Goal: Task Accomplishment & Management: Manage account settings

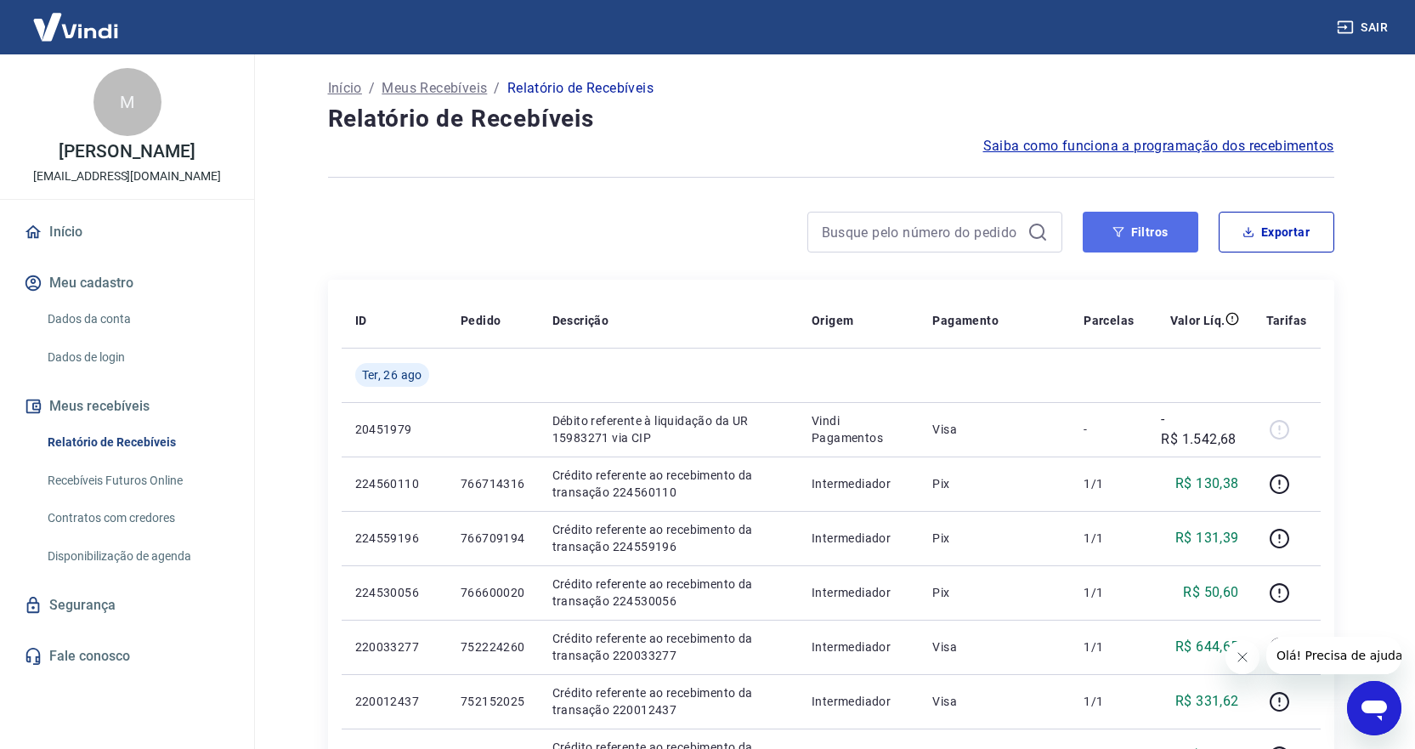
click at [1148, 230] on button "Filtros" at bounding box center [1141, 232] width 116 height 41
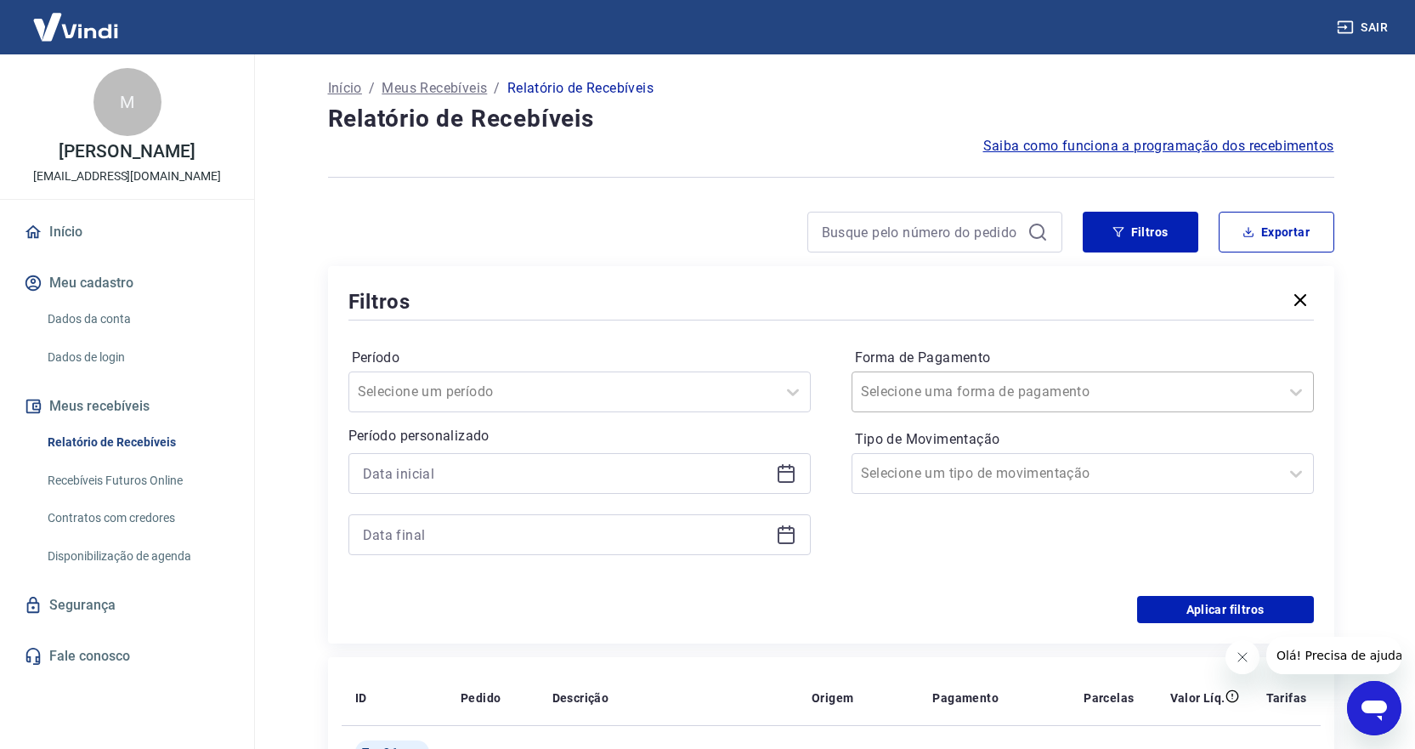
click at [934, 386] on input "Forma de Pagamento" at bounding box center [947, 392] width 172 height 20
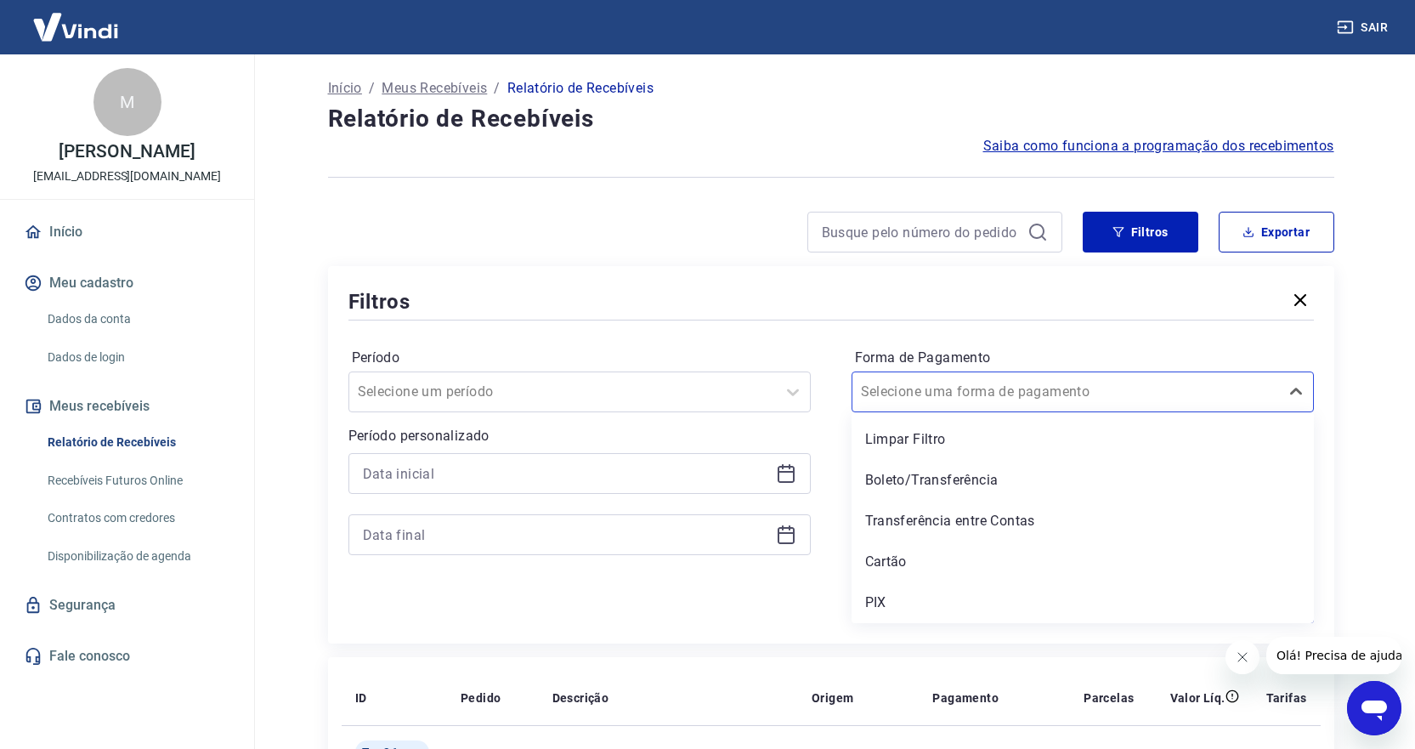
drag, startPoint x: 887, startPoint y: 604, endPoint x: 930, endPoint y: 587, distance: 46.6
click at [885, 604] on div "PIX" at bounding box center [1083, 603] width 462 height 34
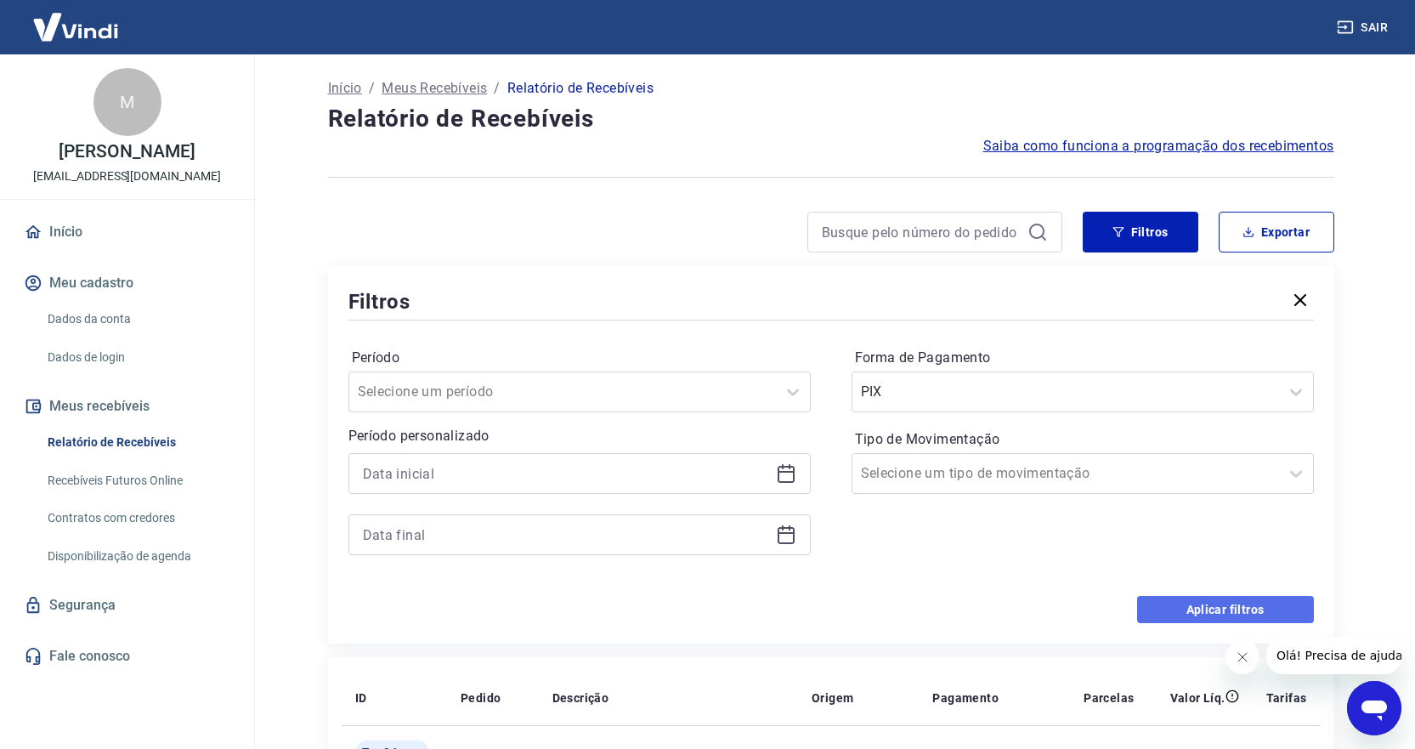
click at [1256, 619] on button "Aplicar filtros" at bounding box center [1225, 609] width 177 height 27
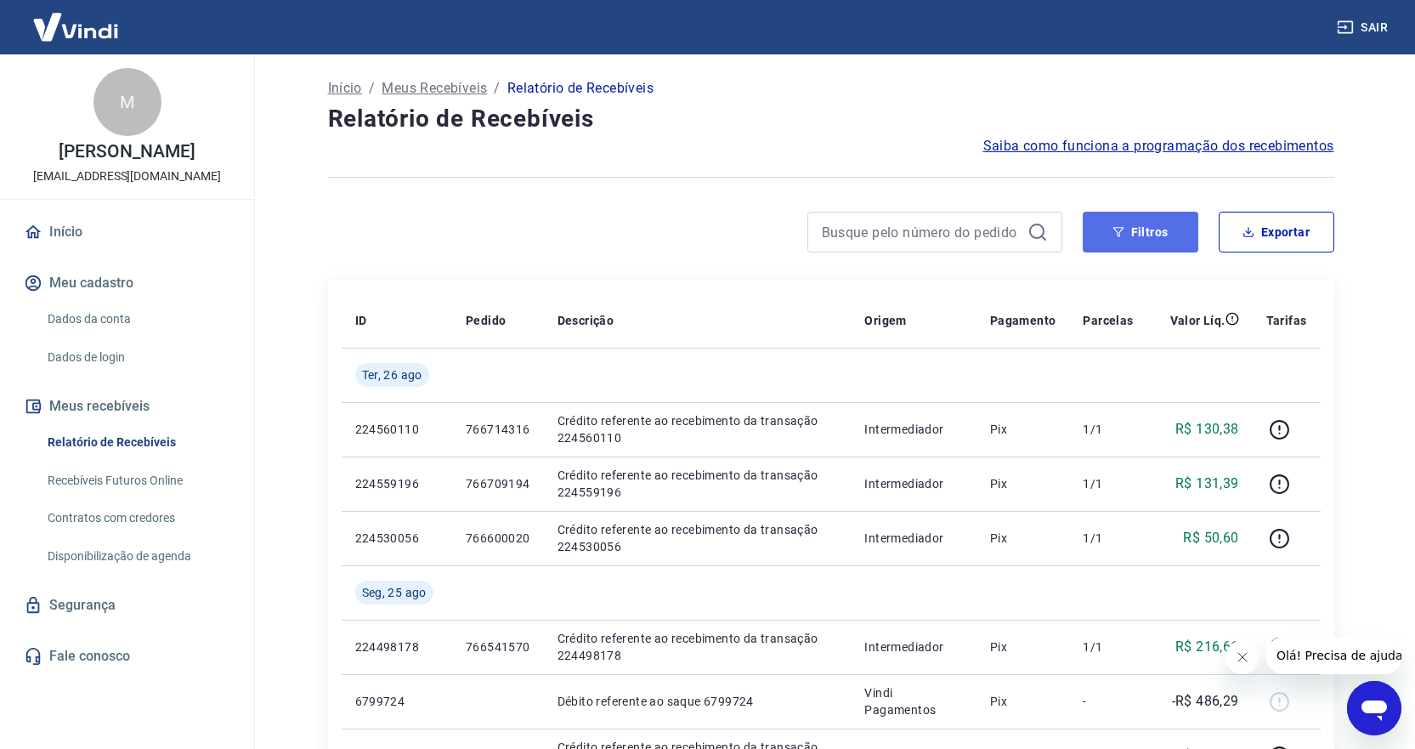
click at [1142, 225] on button "Filtros" at bounding box center [1141, 232] width 116 height 41
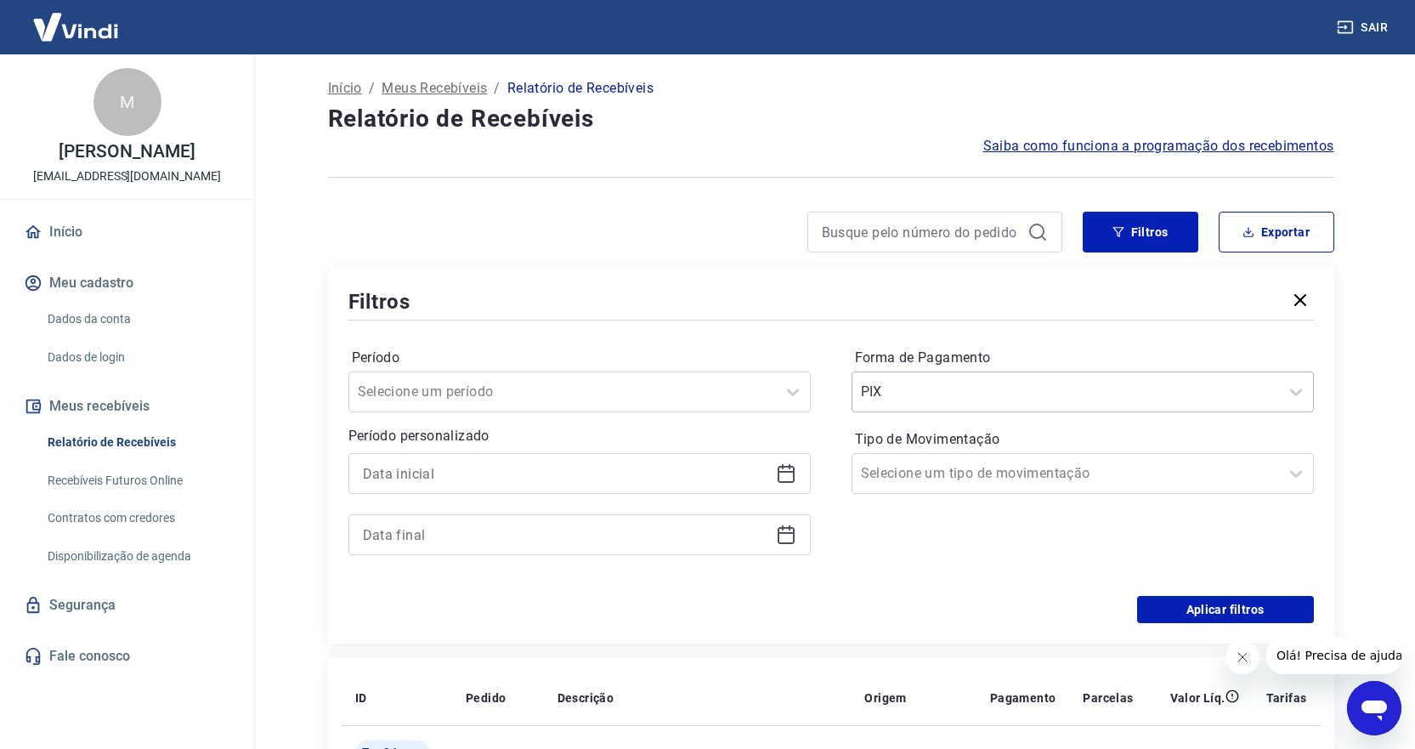
click at [933, 388] on input "Forma de Pagamento" at bounding box center [947, 392] width 172 height 20
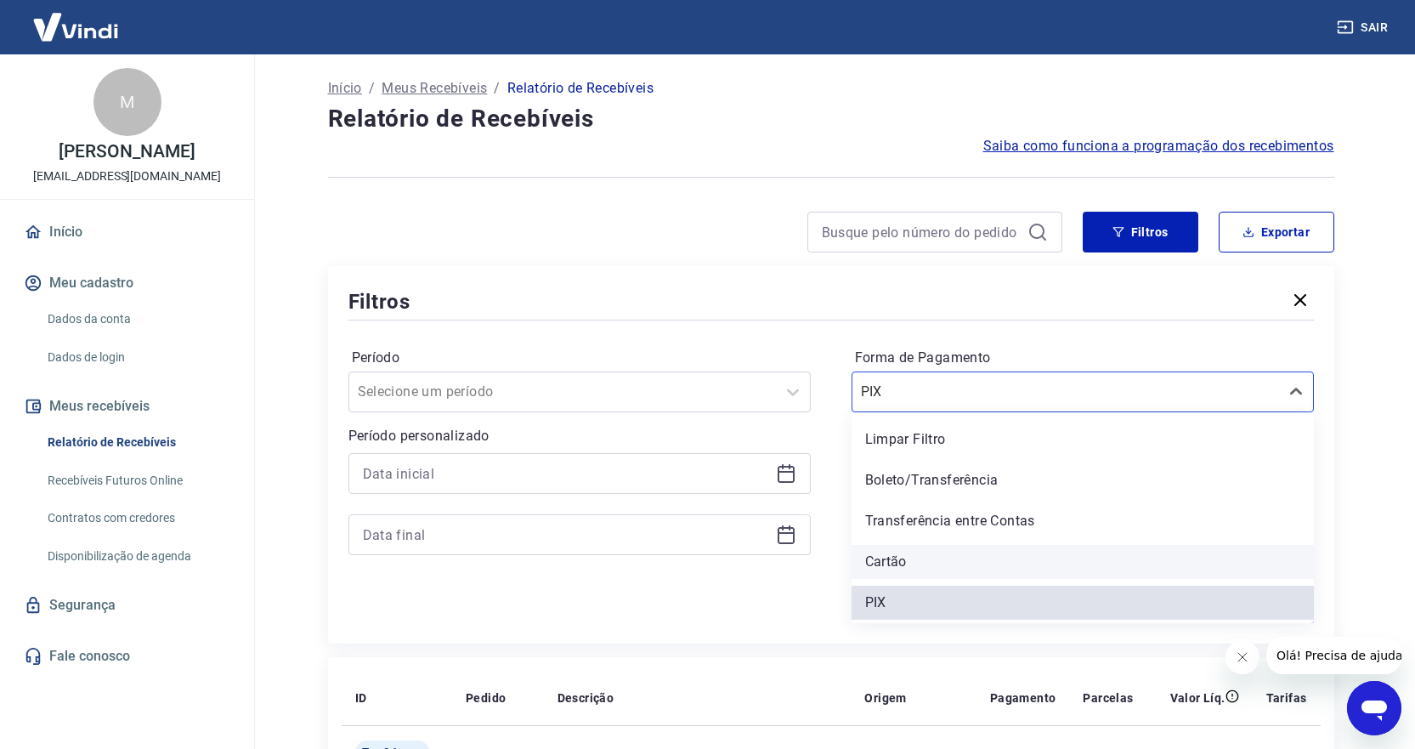
click at [888, 560] on div "Cartão" at bounding box center [1083, 562] width 462 height 34
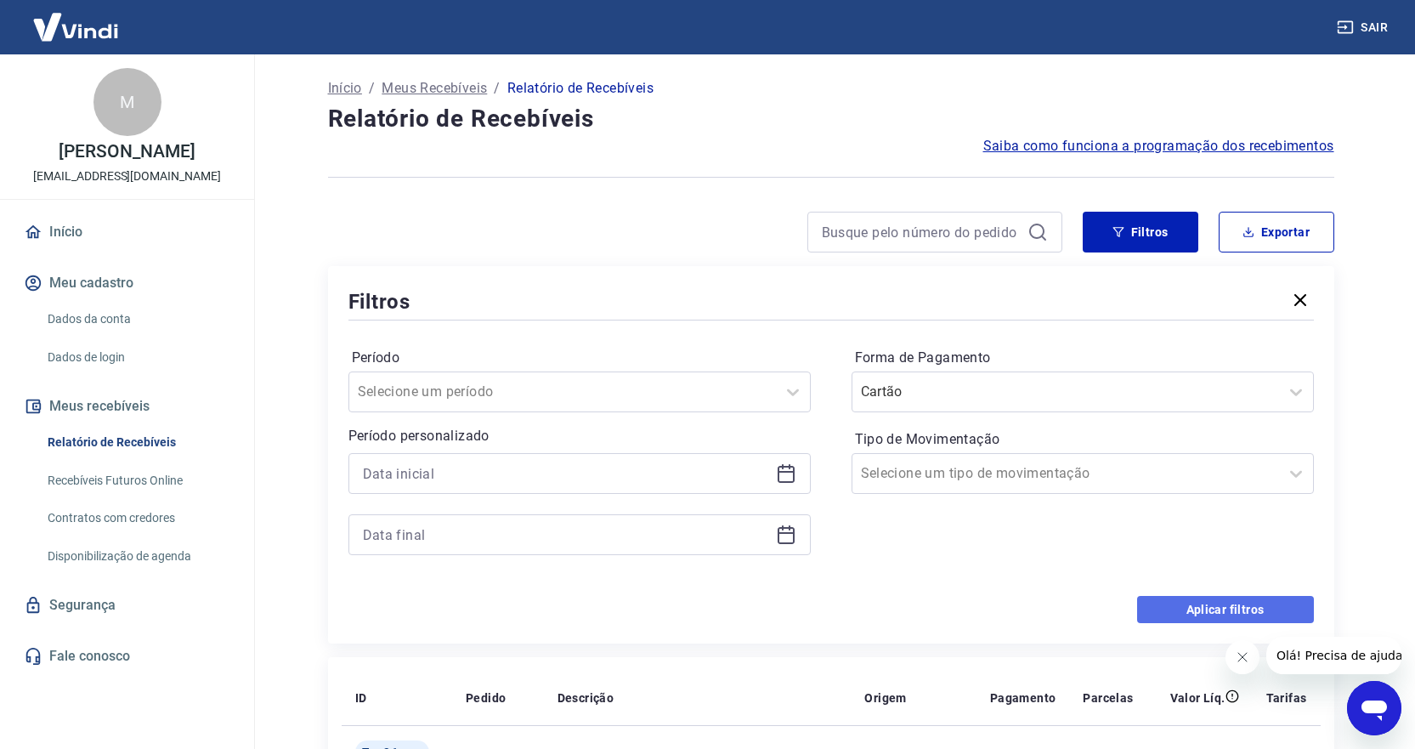
click at [1215, 604] on button "Aplicar filtros" at bounding box center [1225, 609] width 177 height 27
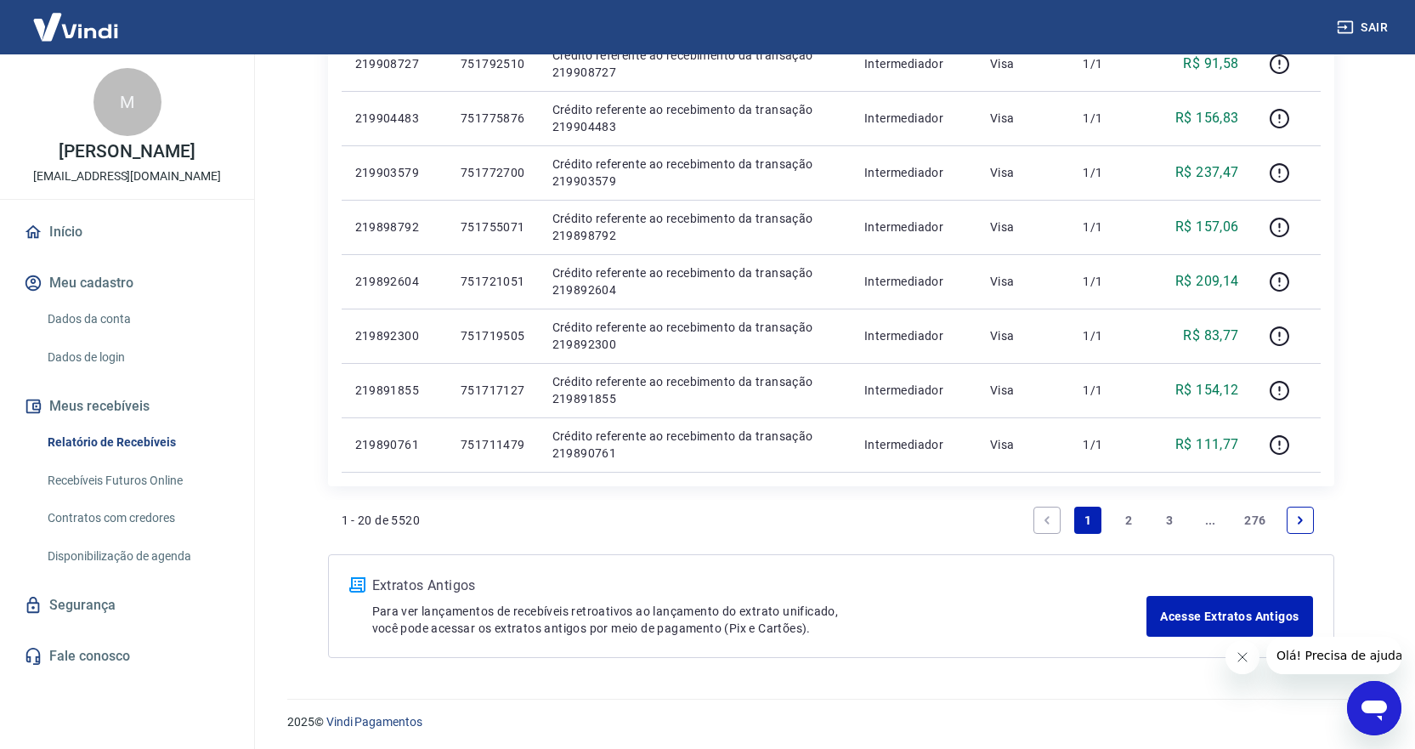
scroll to position [1075, 0]
click at [1132, 519] on link "2" at bounding box center [1128, 517] width 27 height 27
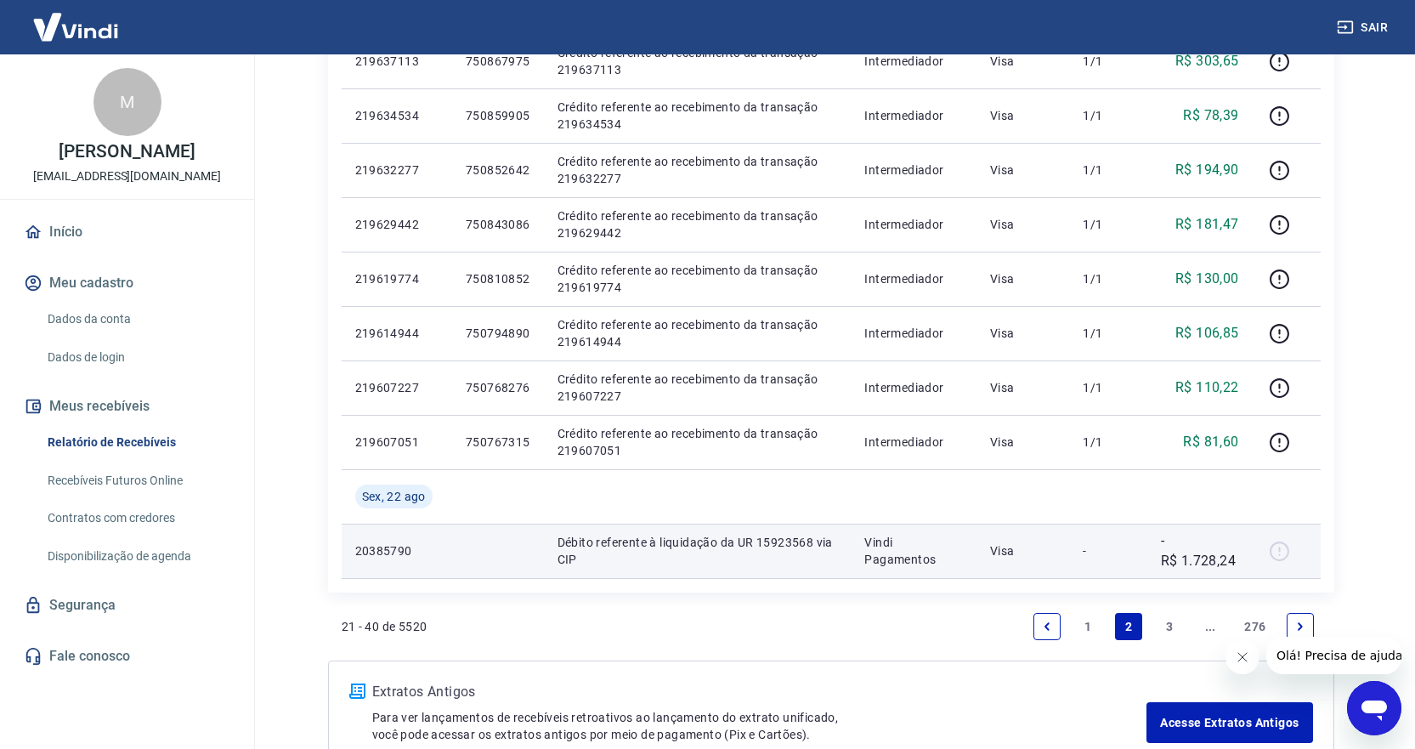
scroll to position [1184, 0]
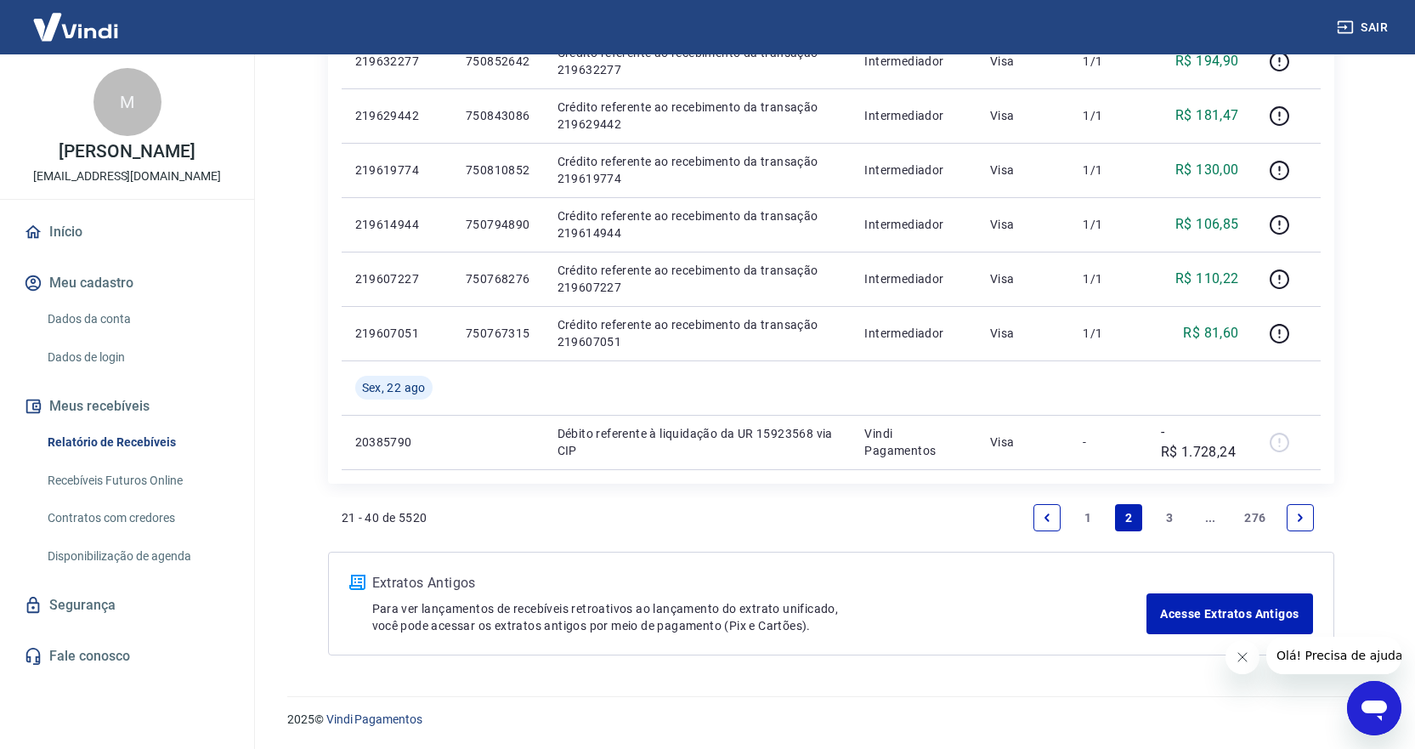
click at [1092, 518] on link "1" at bounding box center [1088, 517] width 27 height 27
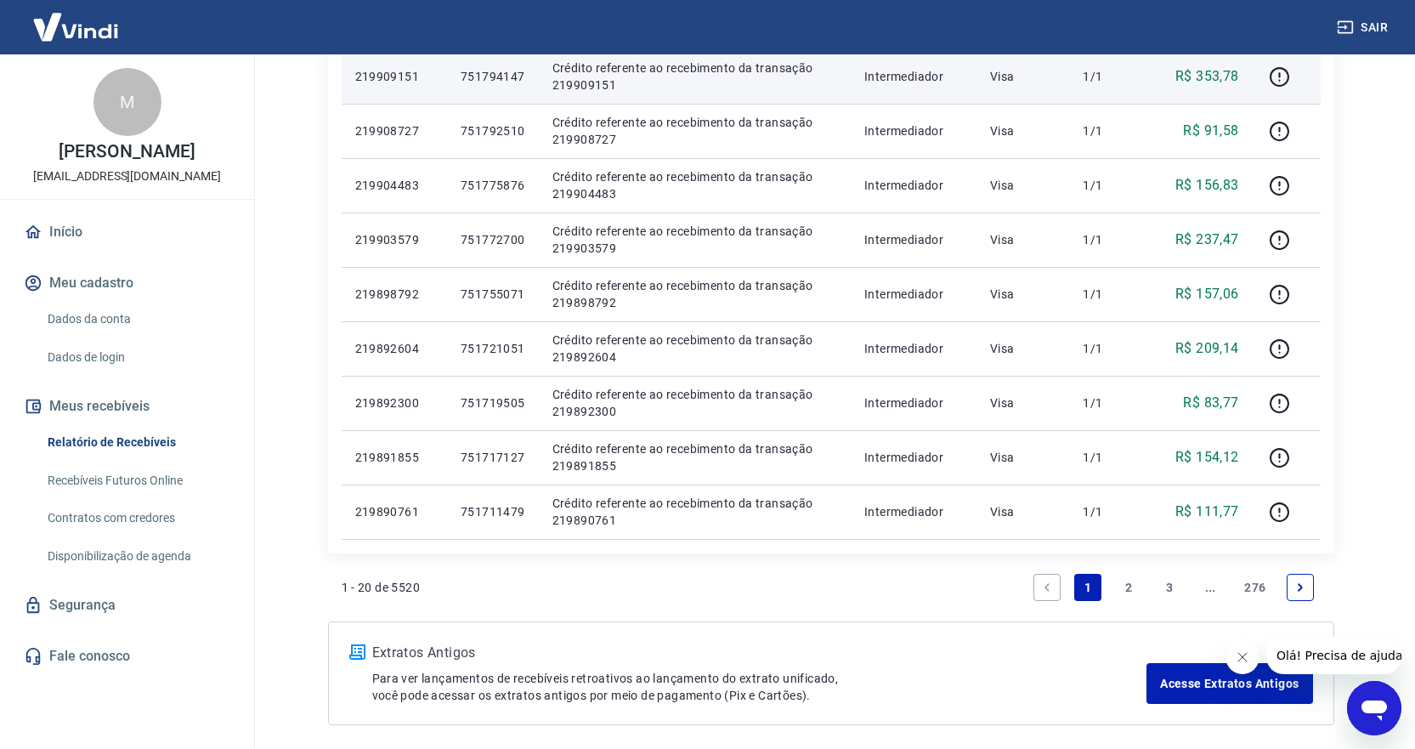
scroll to position [1075, 0]
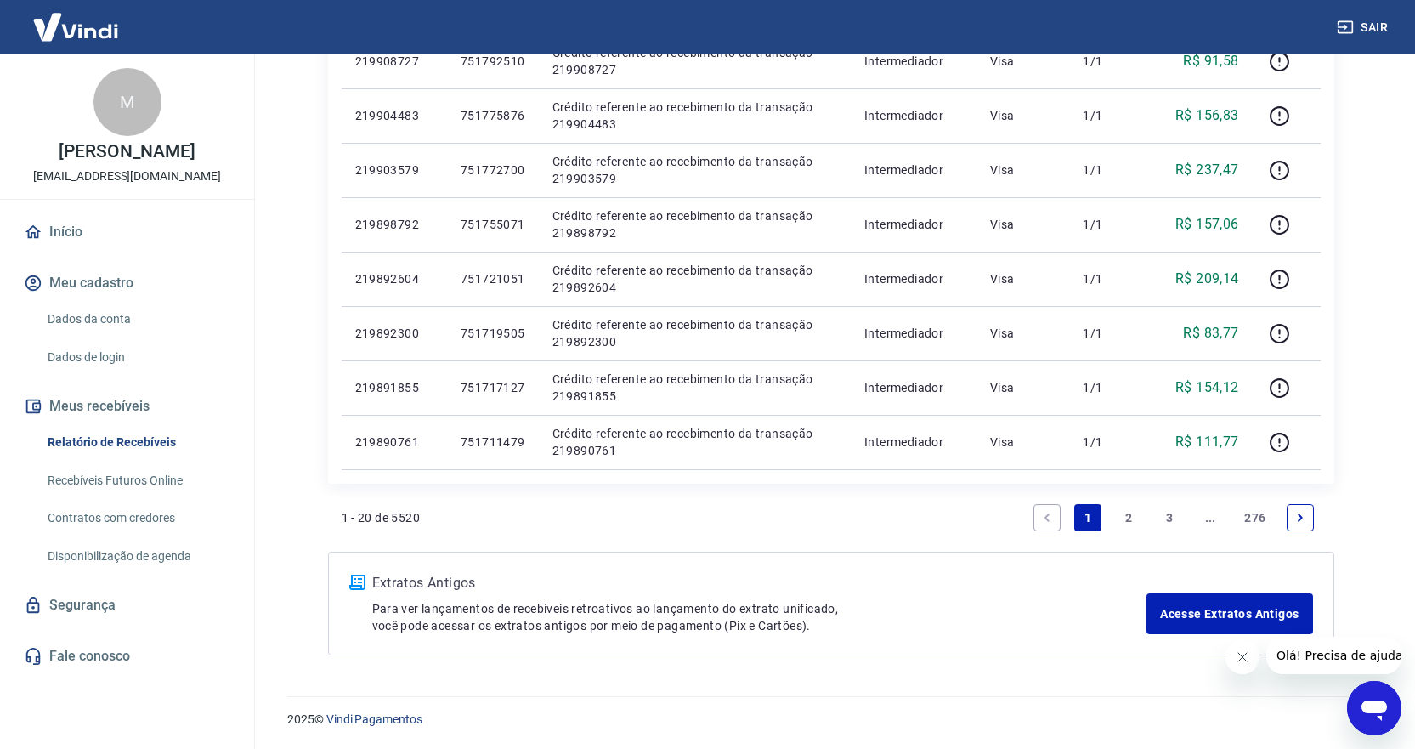
click at [1171, 518] on link "3" at bounding box center [1169, 517] width 27 height 27
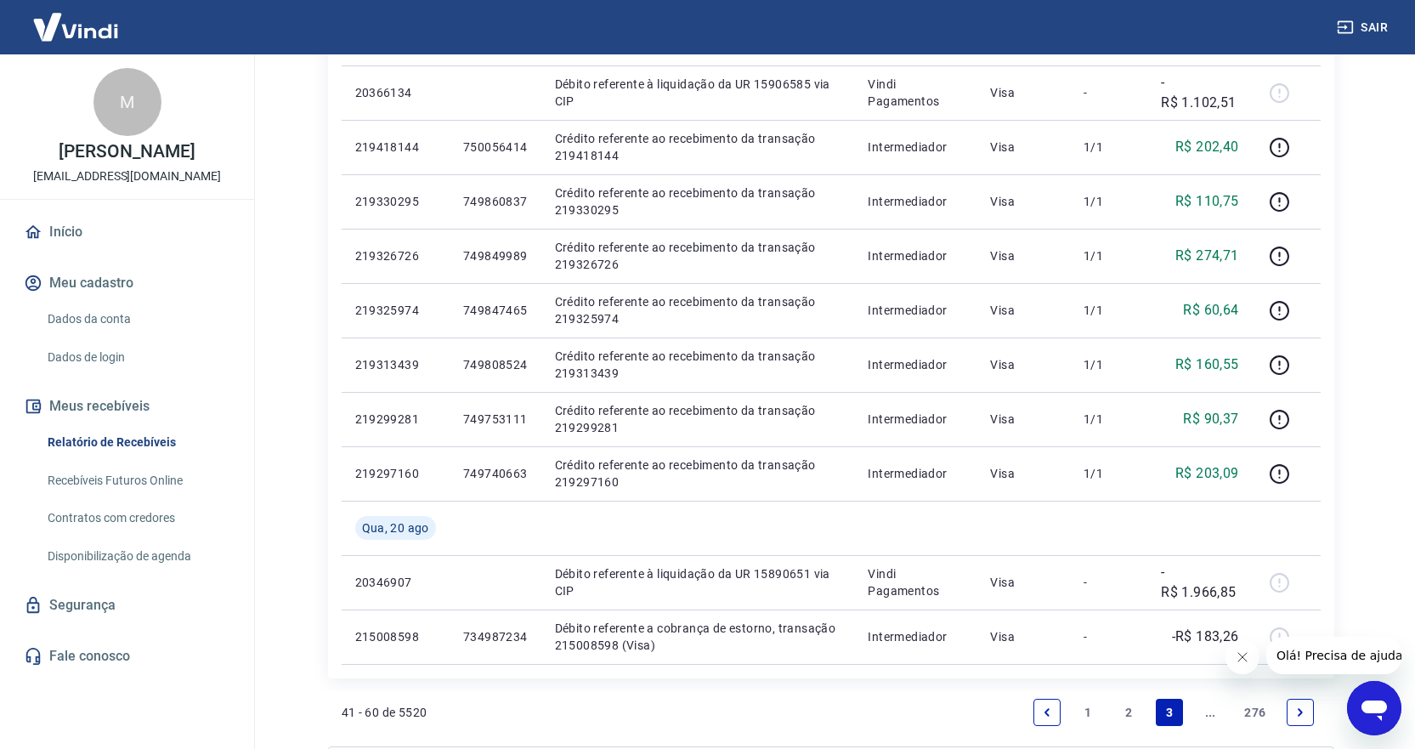
scroll to position [1130, 0]
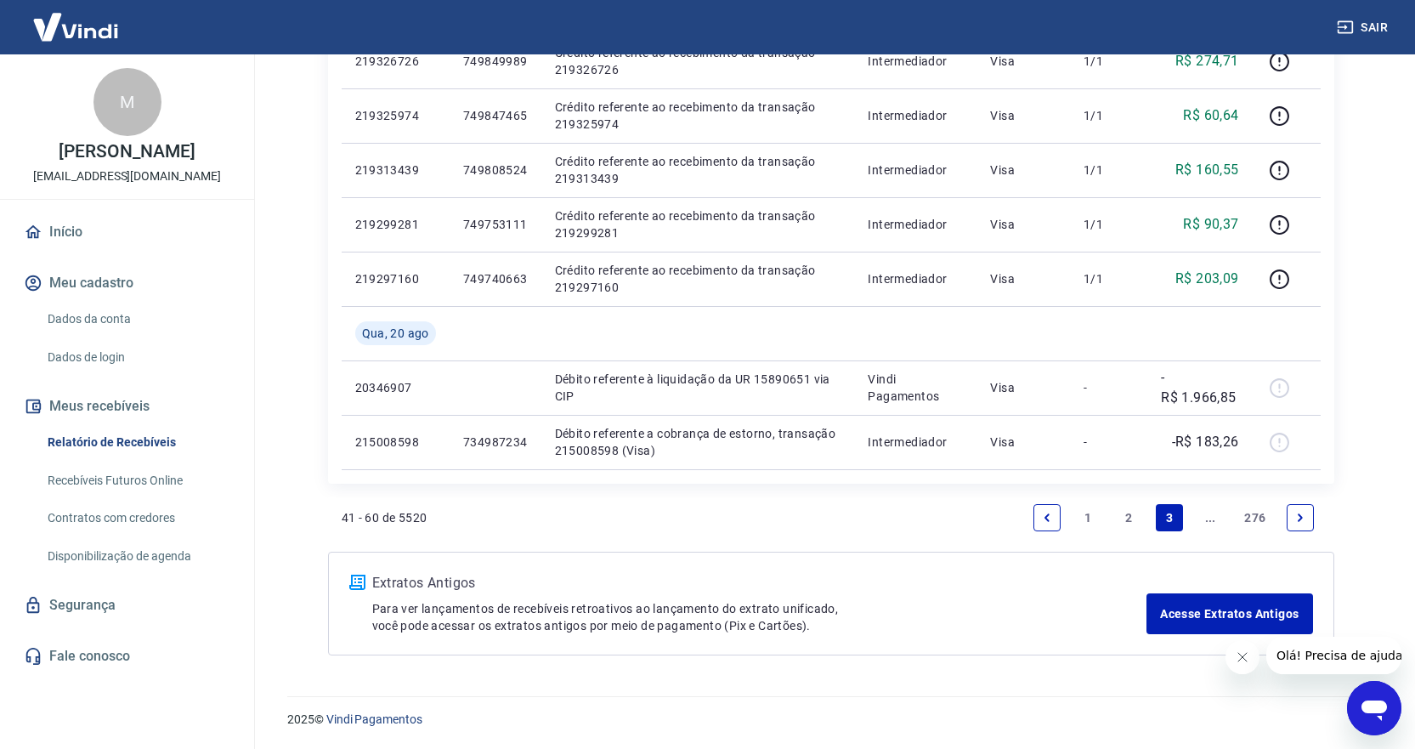
click at [1133, 516] on link "2" at bounding box center [1128, 517] width 27 height 27
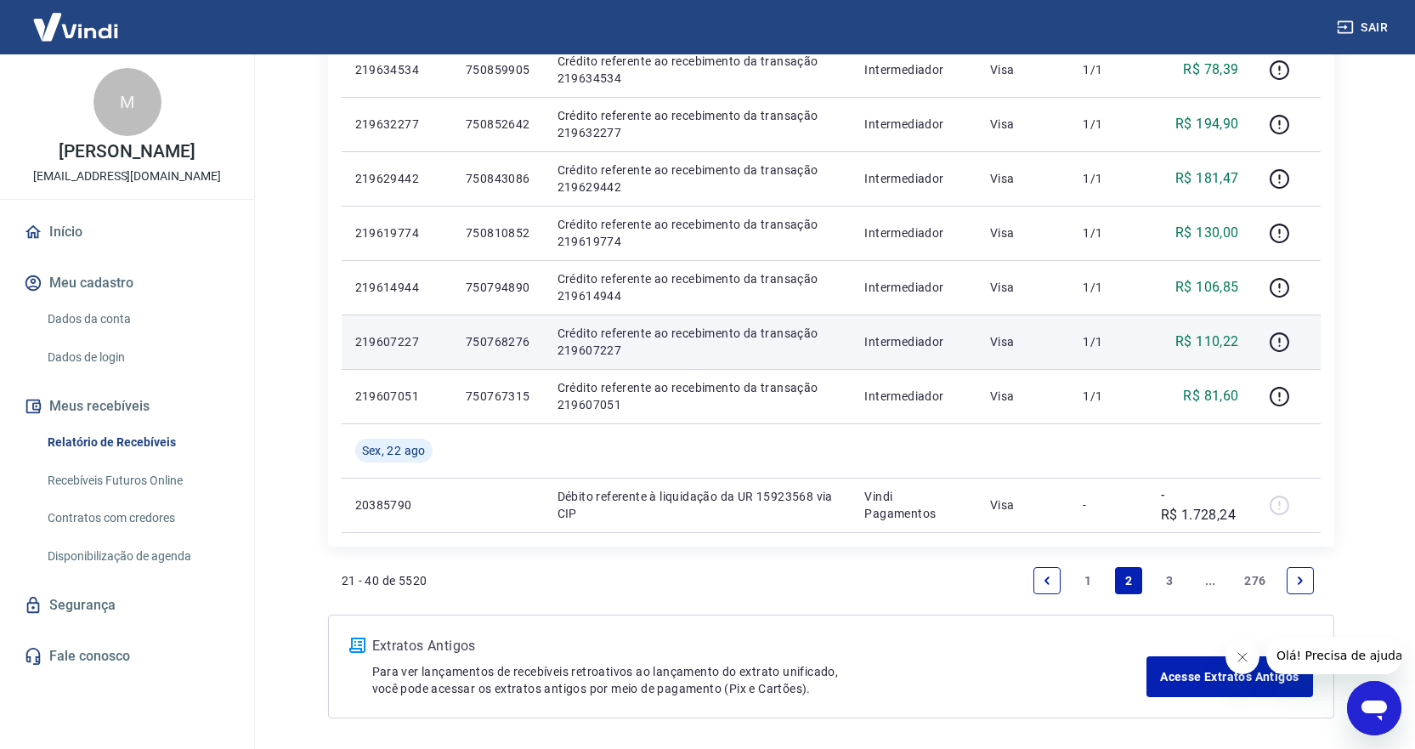
scroll to position [1184, 0]
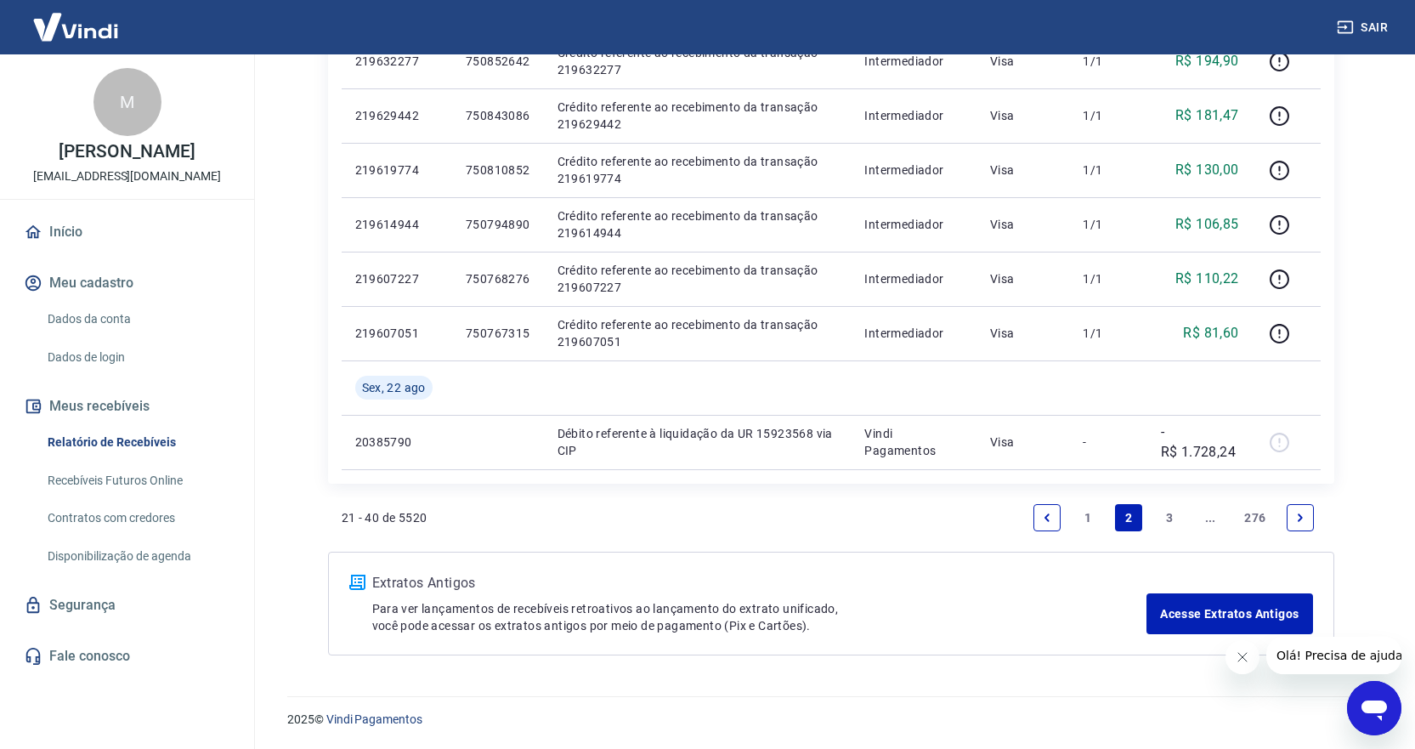
click at [1088, 519] on link "1" at bounding box center [1088, 517] width 27 height 27
